Goal: Task Accomplishment & Management: Use online tool/utility

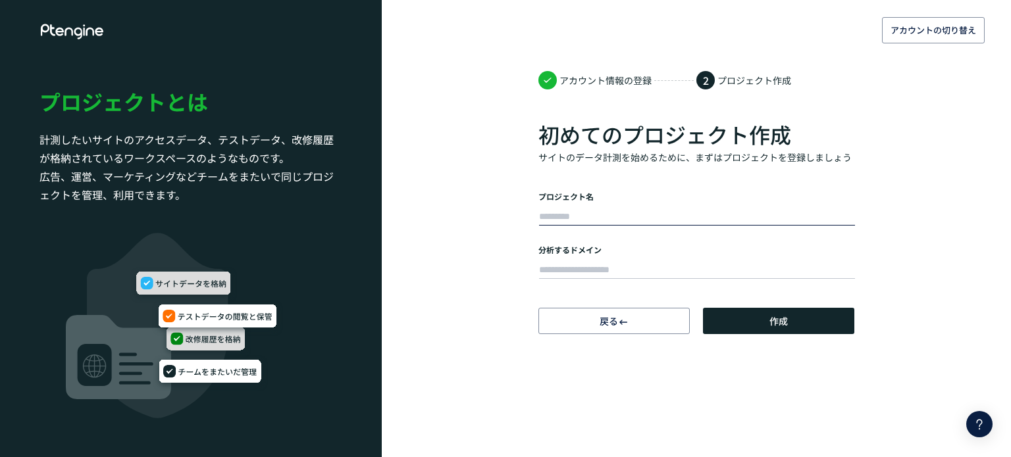
click at [570, 212] on input "text" at bounding box center [697, 217] width 316 height 18
type input "**"
click at [574, 270] on input "text" at bounding box center [697, 270] width 316 height 18
type input "**********"
click at [754, 318] on button "作成" at bounding box center [778, 321] width 151 height 26
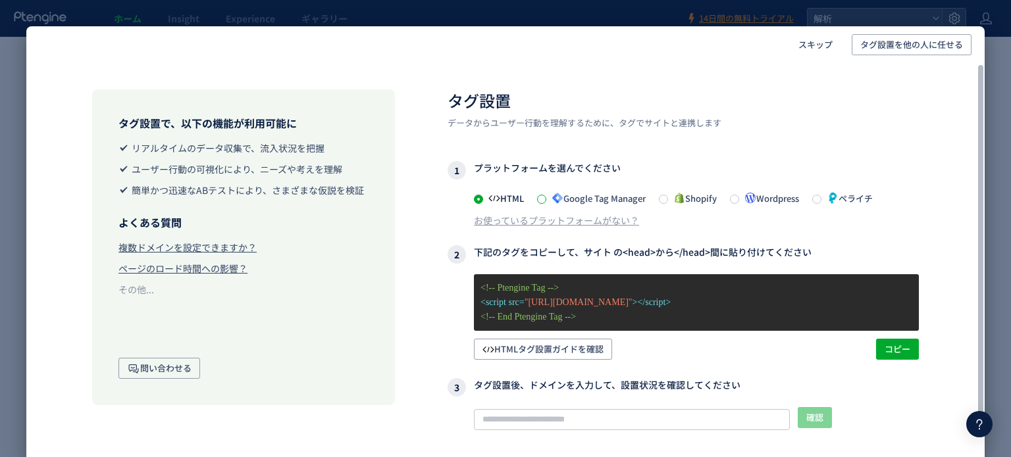
click at [544, 201] on span at bounding box center [541, 199] width 9 height 9
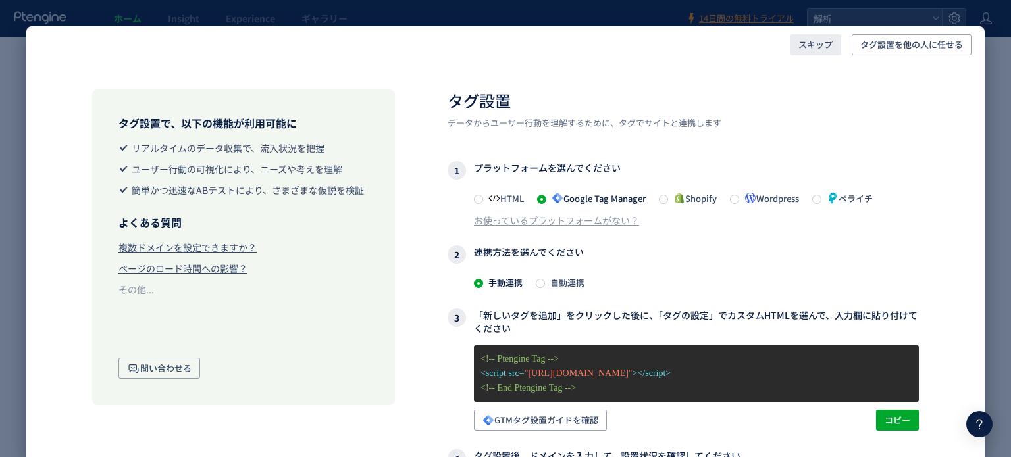
click at [811, 45] on span "スキップ" at bounding box center [815, 44] width 34 height 21
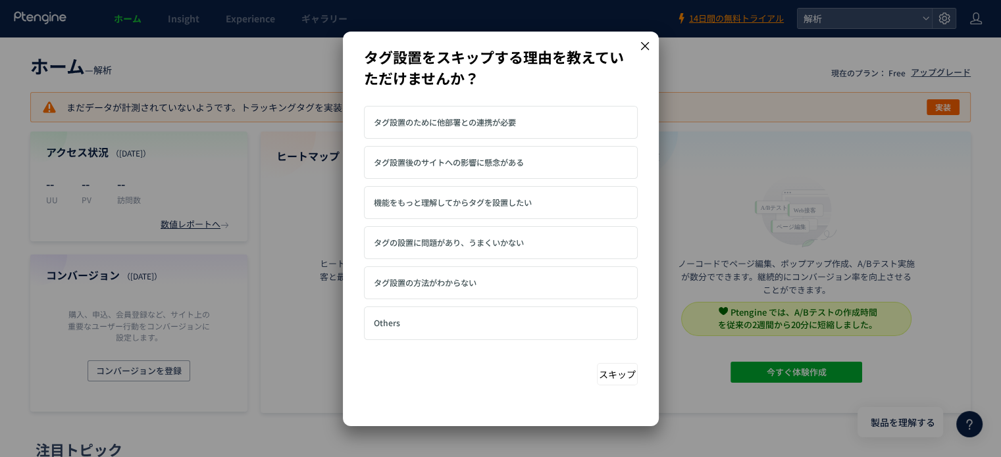
click at [626, 378] on button "スキップ" at bounding box center [617, 374] width 41 height 22
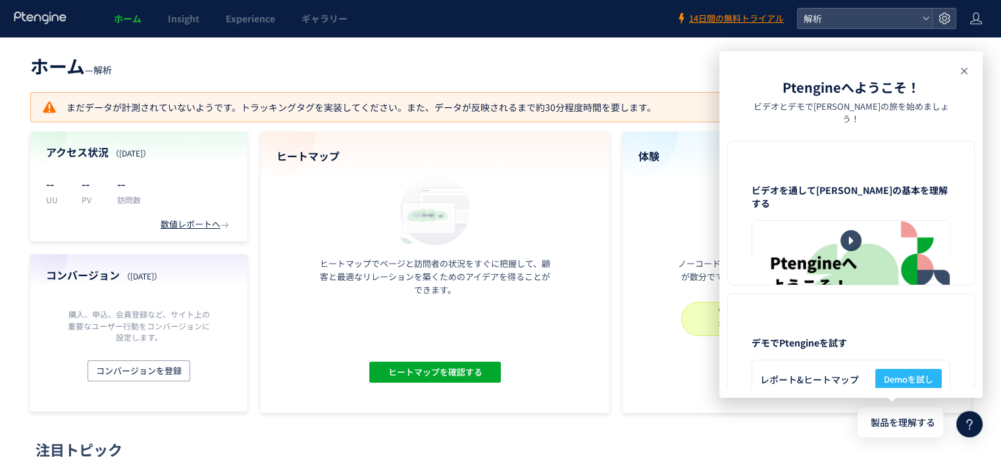
click at [961, 70] on icon at bounding box center [964, 71] width 16 height 16
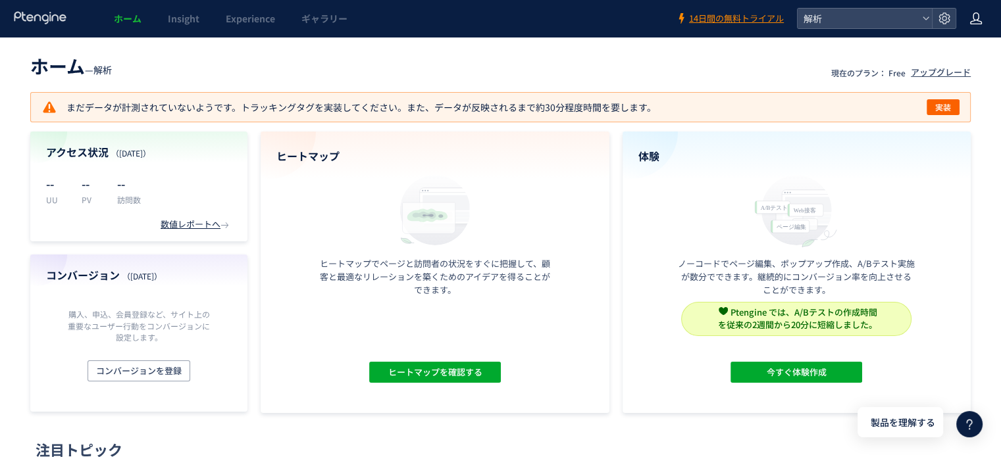
click at [971, 15] on icon at bounding box center [975, 18] width 13 height 13
click at [934, 72] on span "ログアウト" at bounding box center [933, 72] width 46 height 13
